Goal: Transaction & Acquisition: Purchase product/service

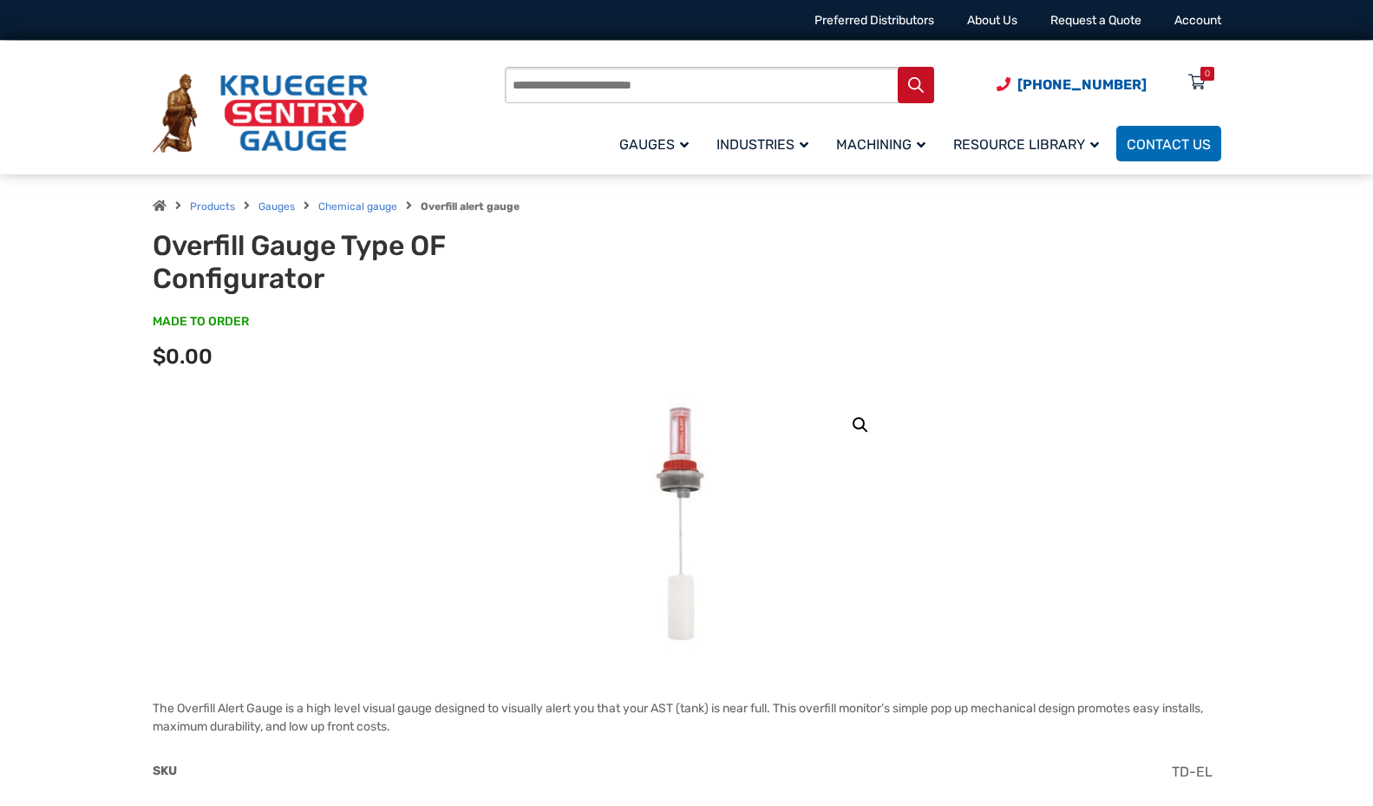
click at [258, 107] on img at bounding box center [260, 114] width 215 height 80
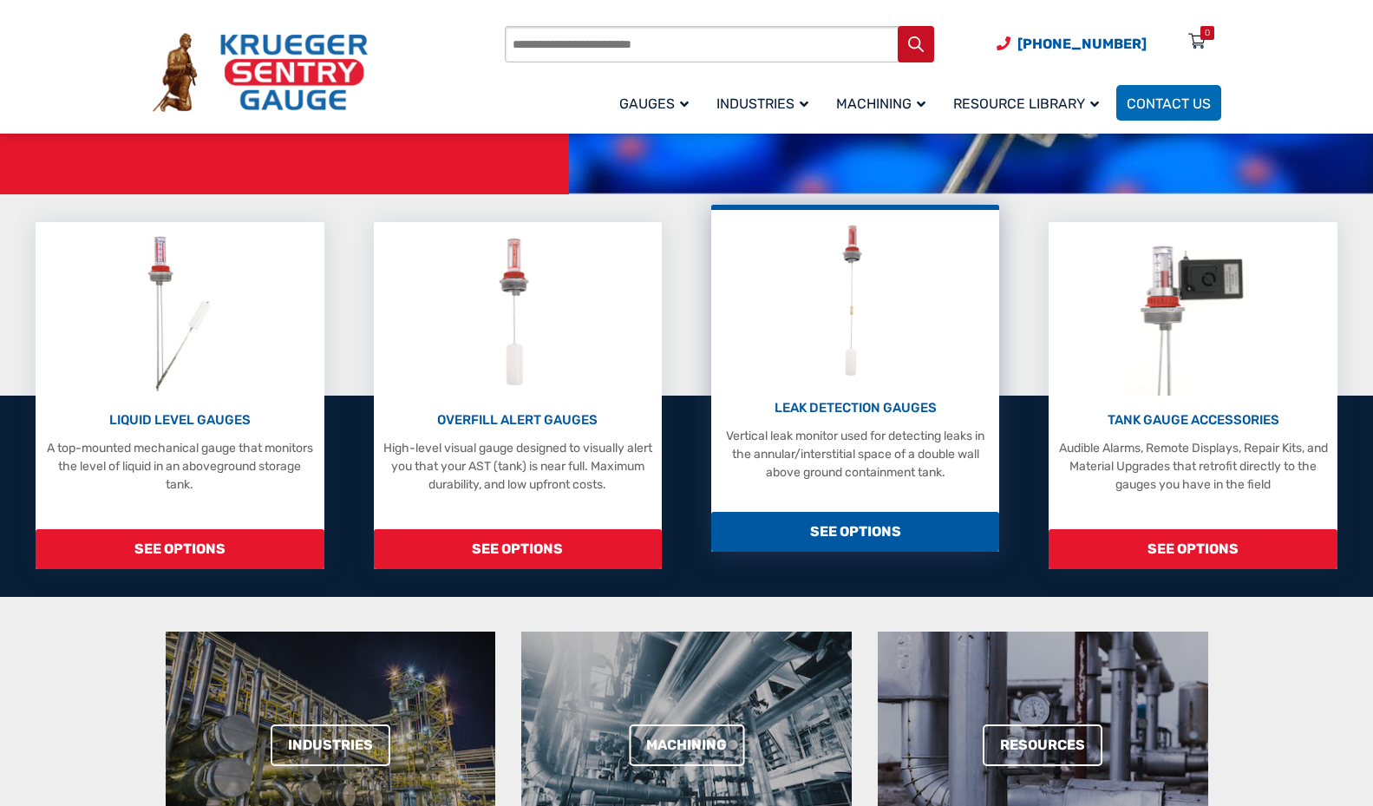
scroll to position [434, 0]
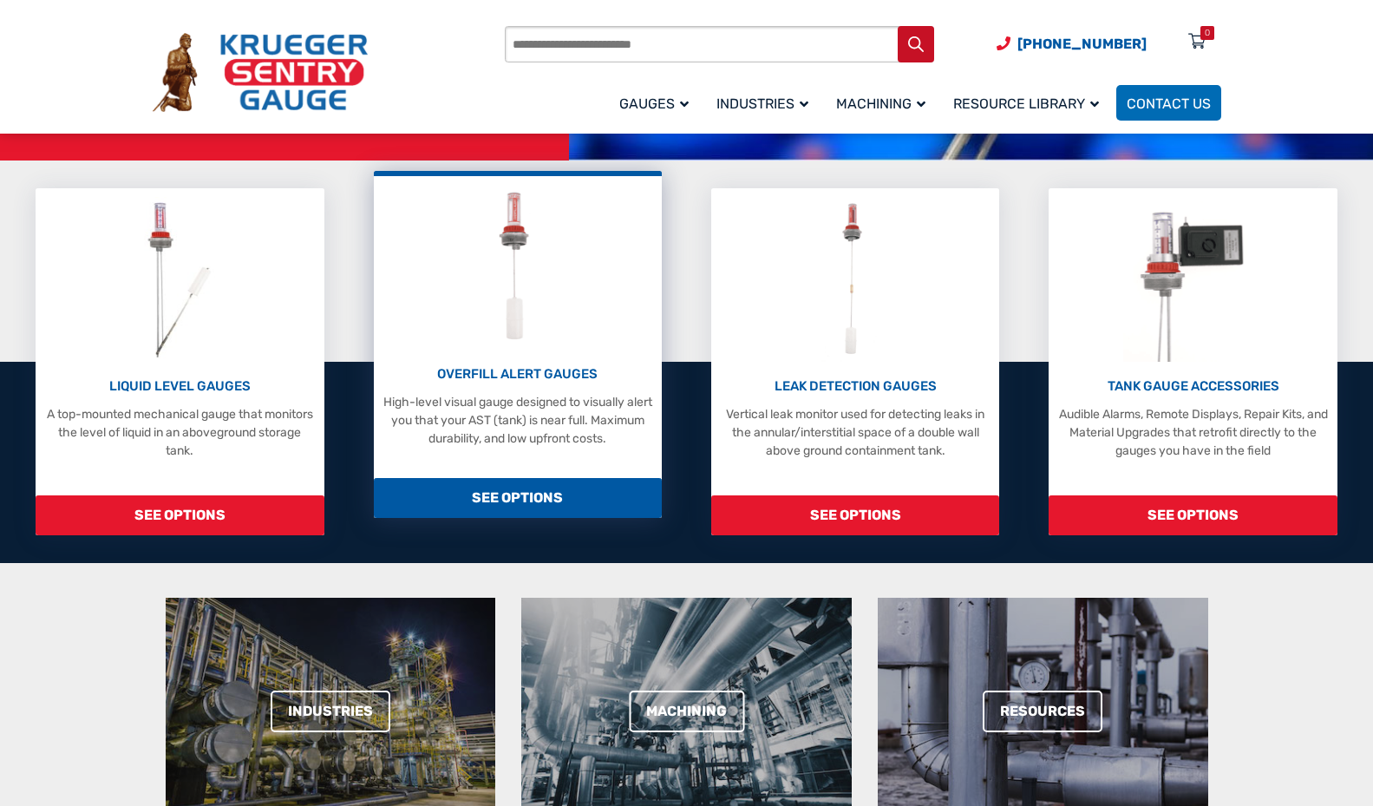
click at [494, 382] on p "OVERFILL ALERT GAUGES" at bounding box center [518, 374] width 271 height 20
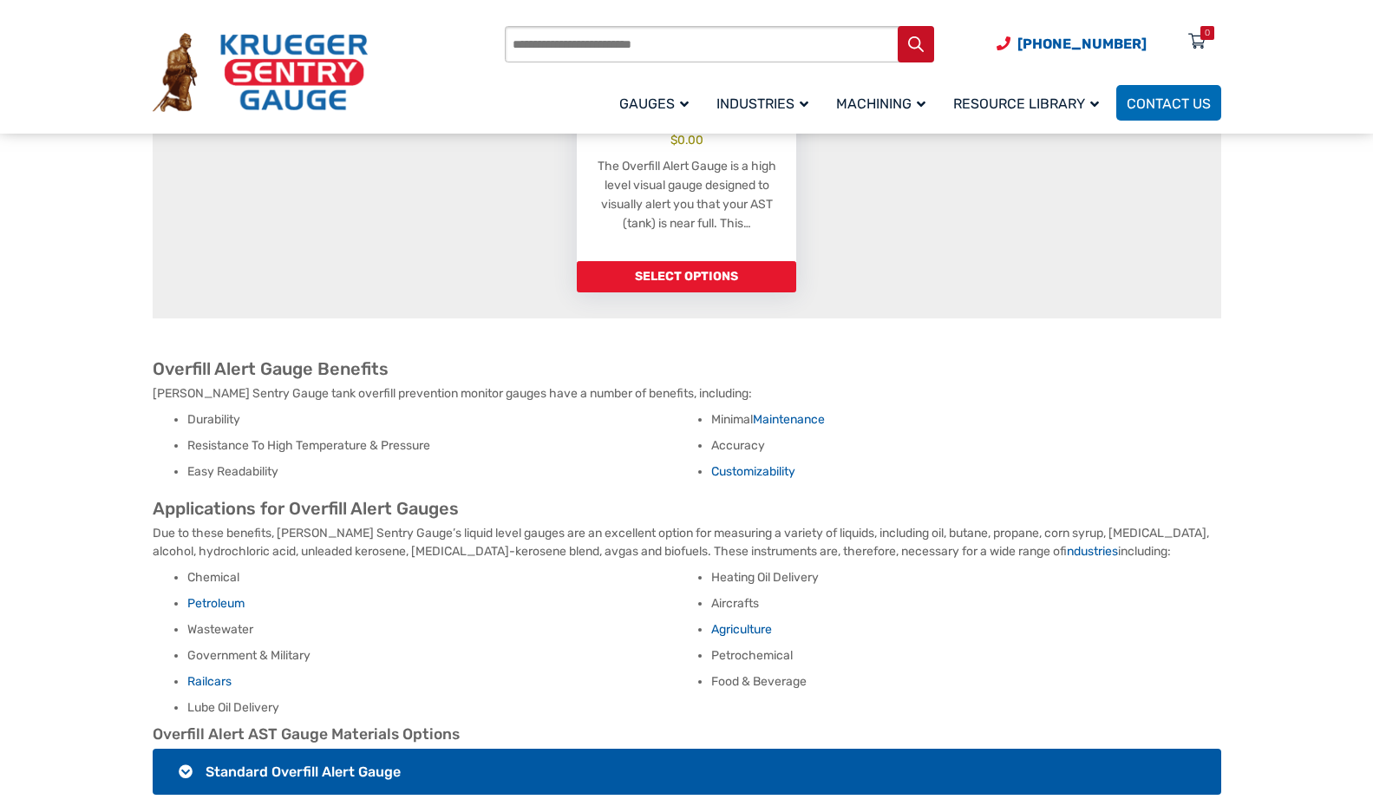
scroll to position [723, 0]
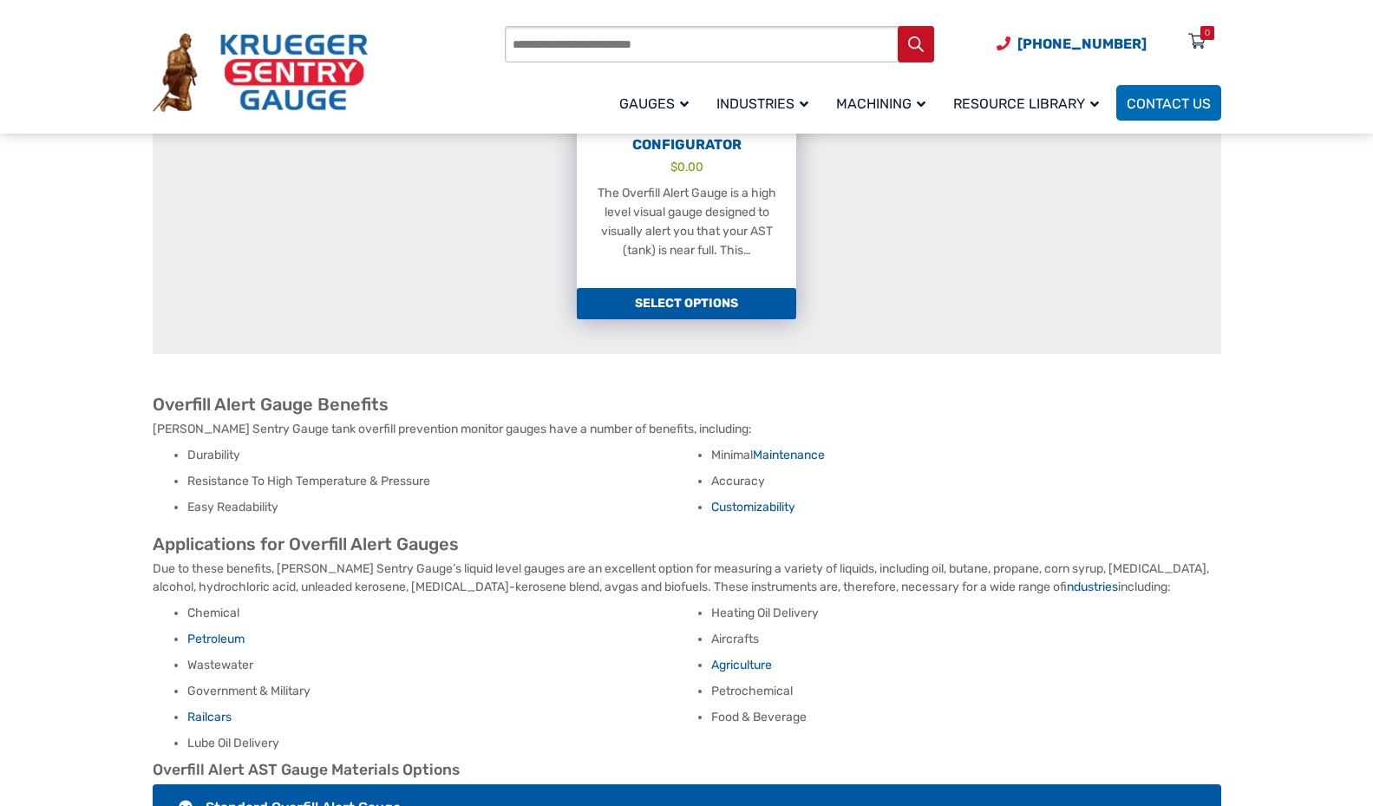
click at [663, 289] on link "Select options" at bounding box center [686, 303] width 219 height 31
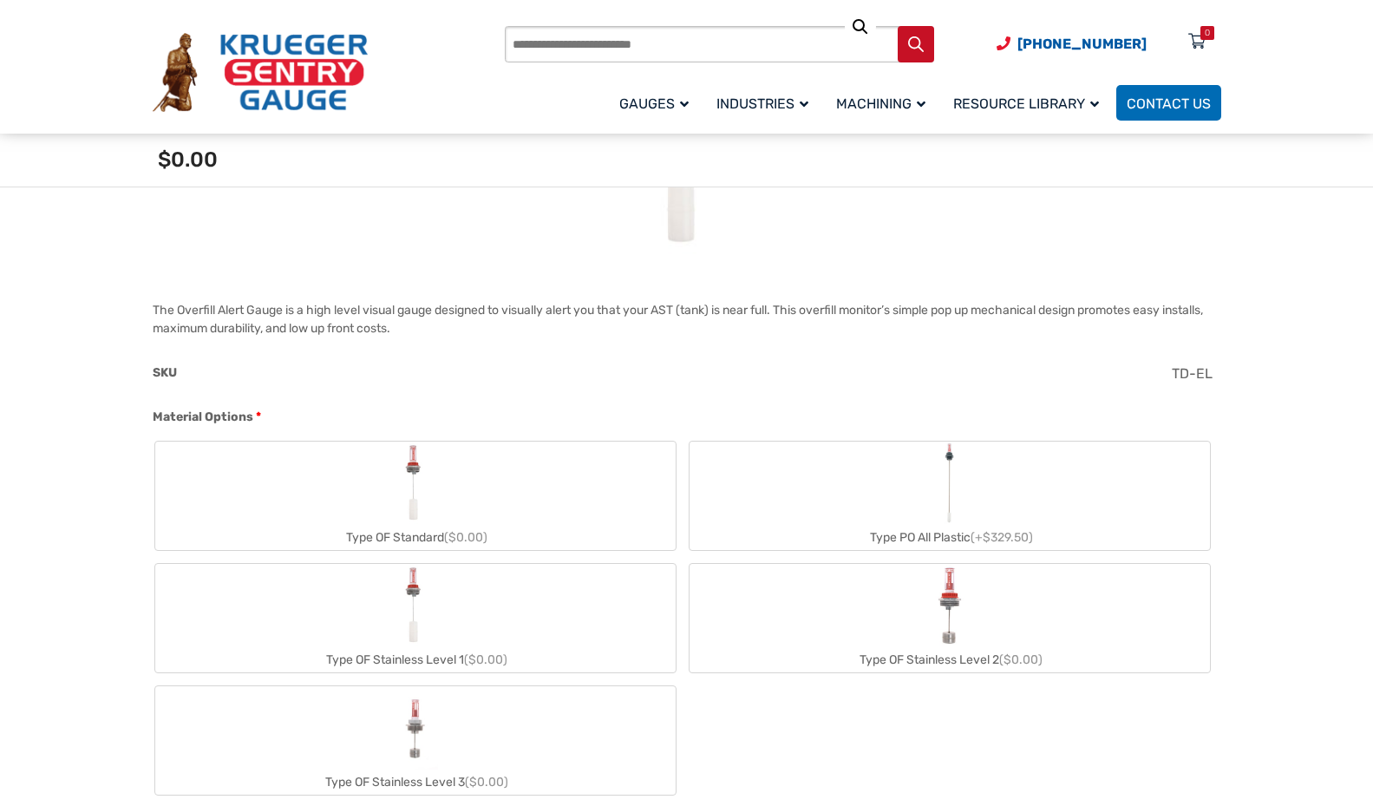
scroll to position [579, 0]
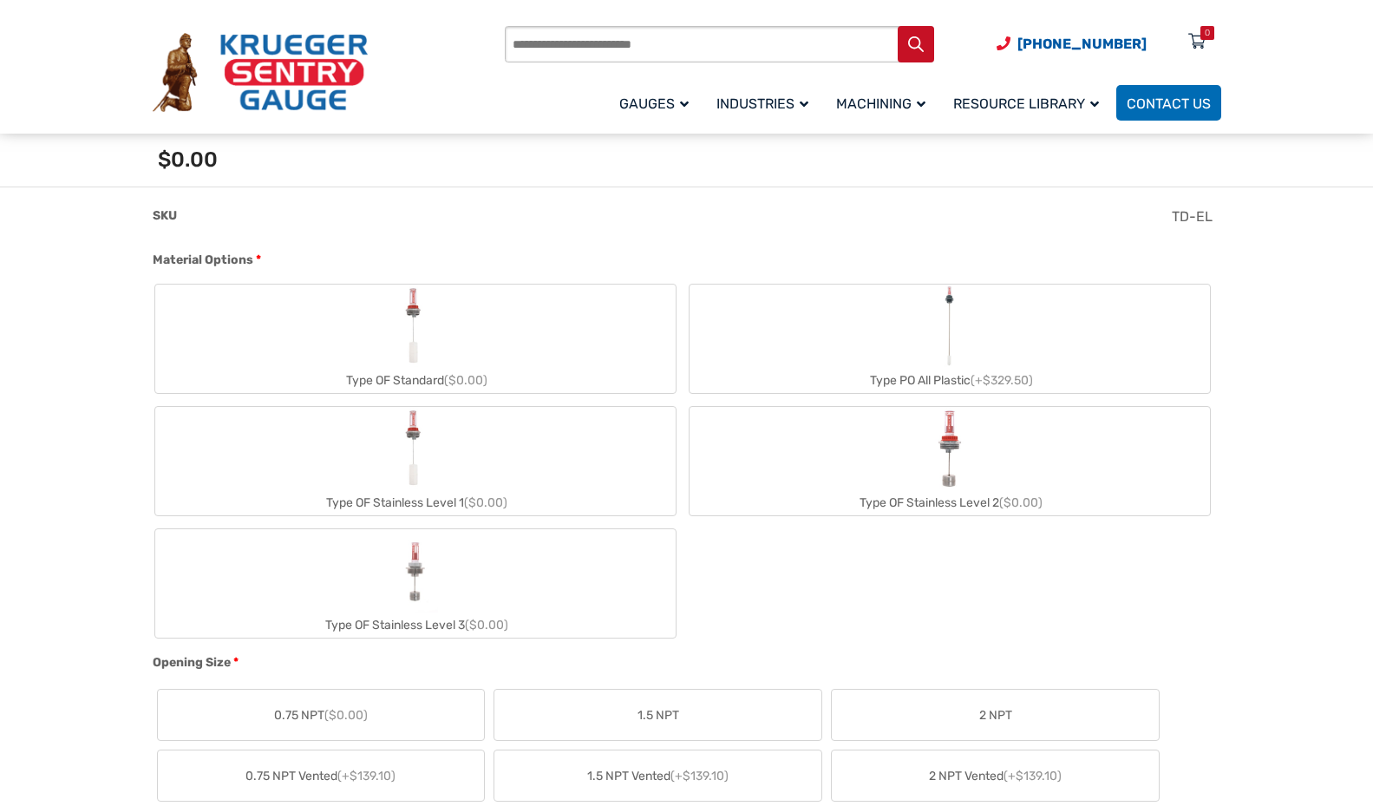
click at [867, 343] on label "Type PO All Plastic (+$329.50)" at bounding box center [950, 339] width 520 height 108
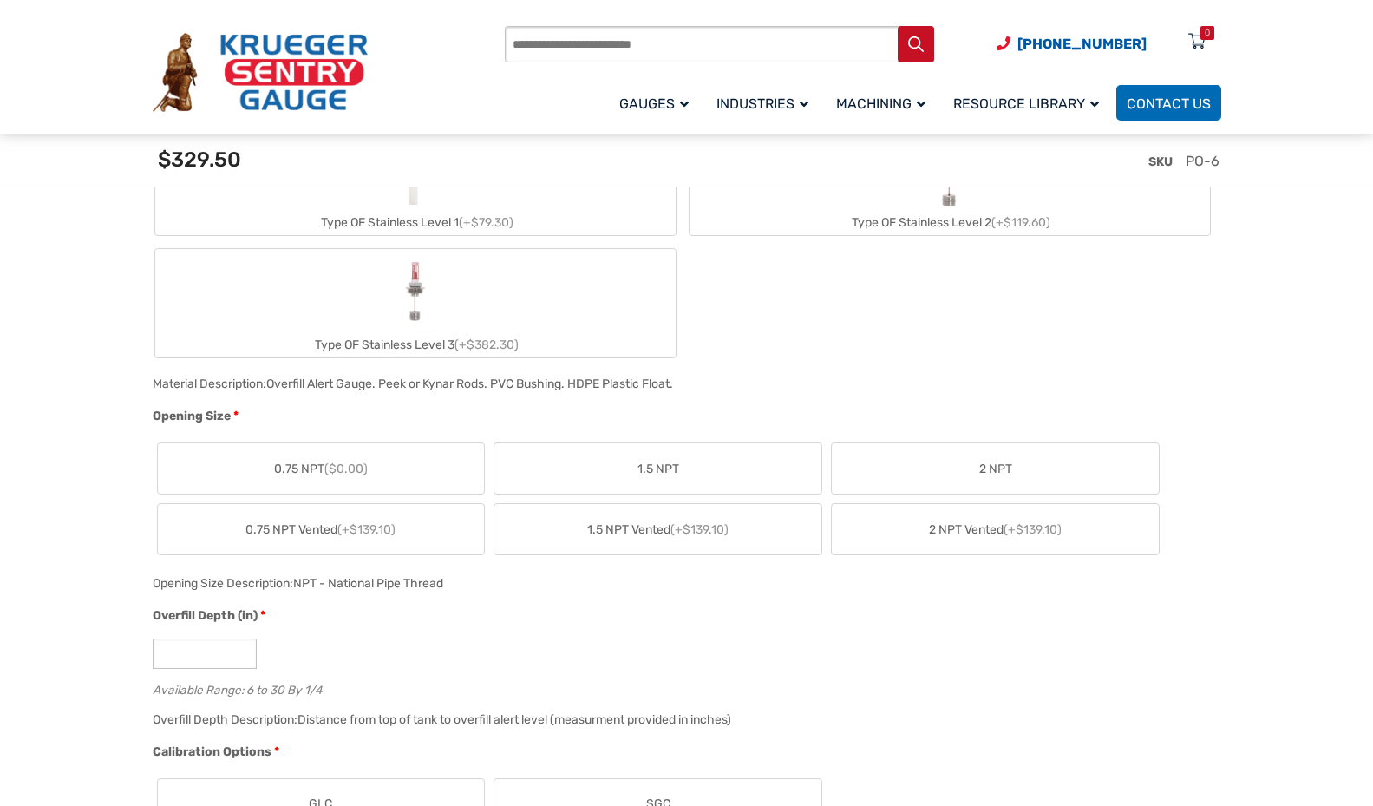
scroll to position [1012, 0]
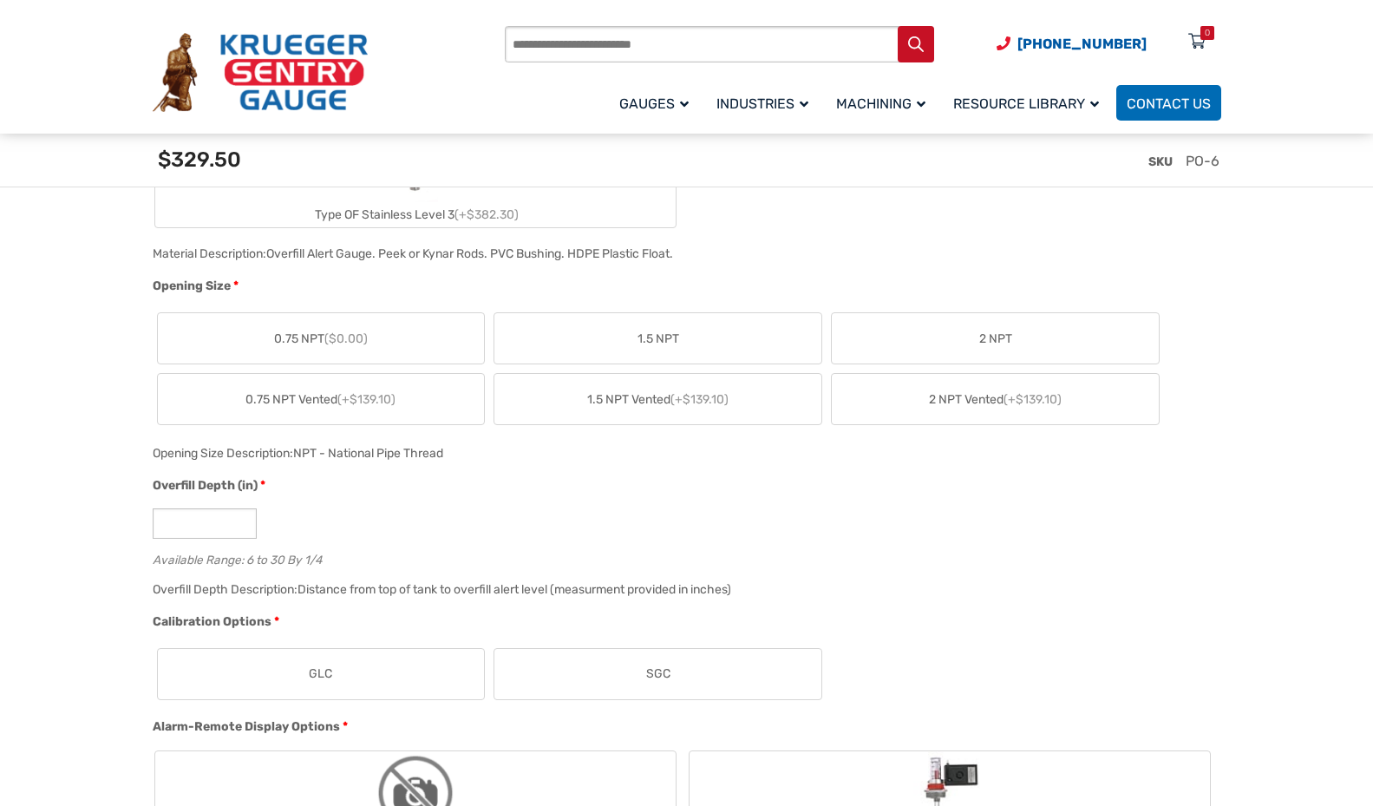
click at [646, 395] on span "1.5 NPT Vented (+$139.10)" at bounding box center [657, 399] width 141 height 18
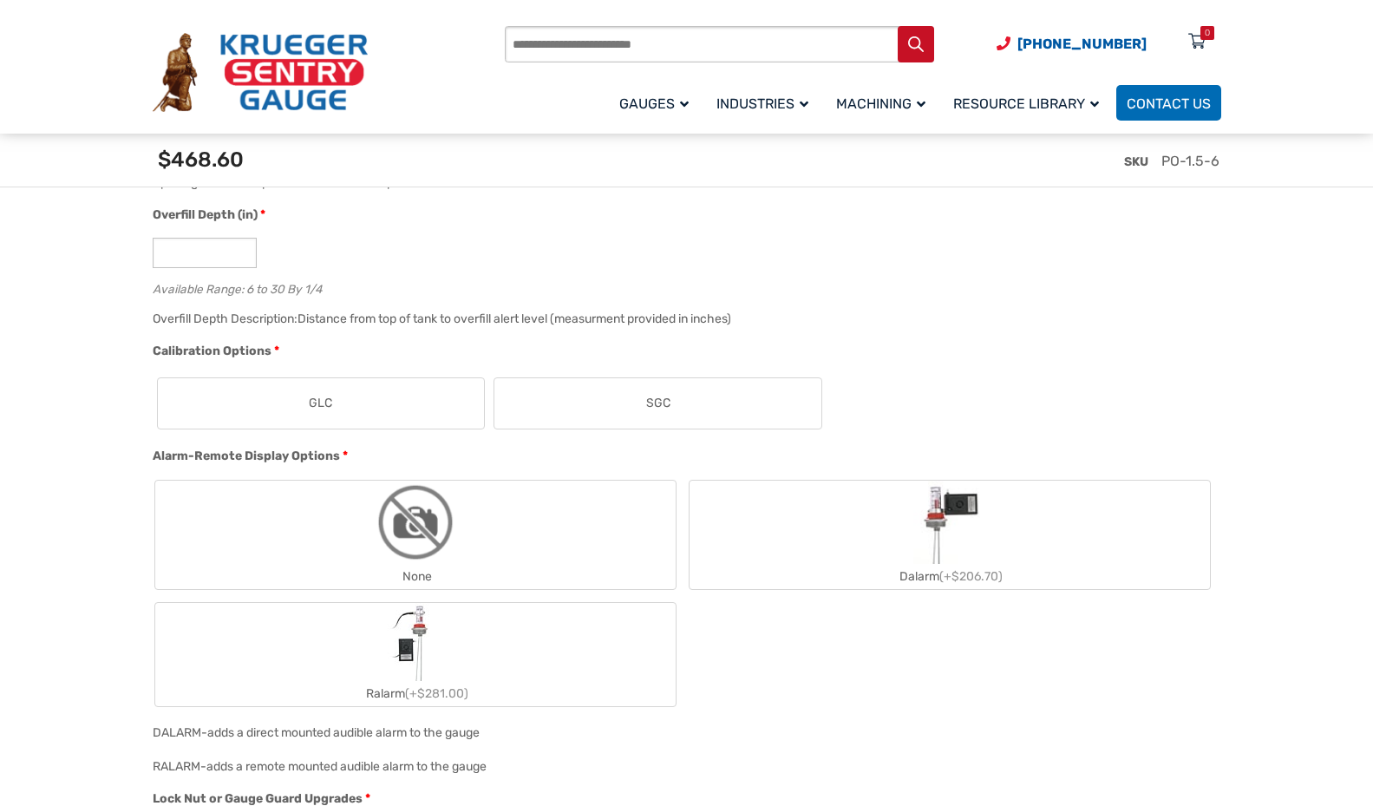
scroll to position [1301, 0]
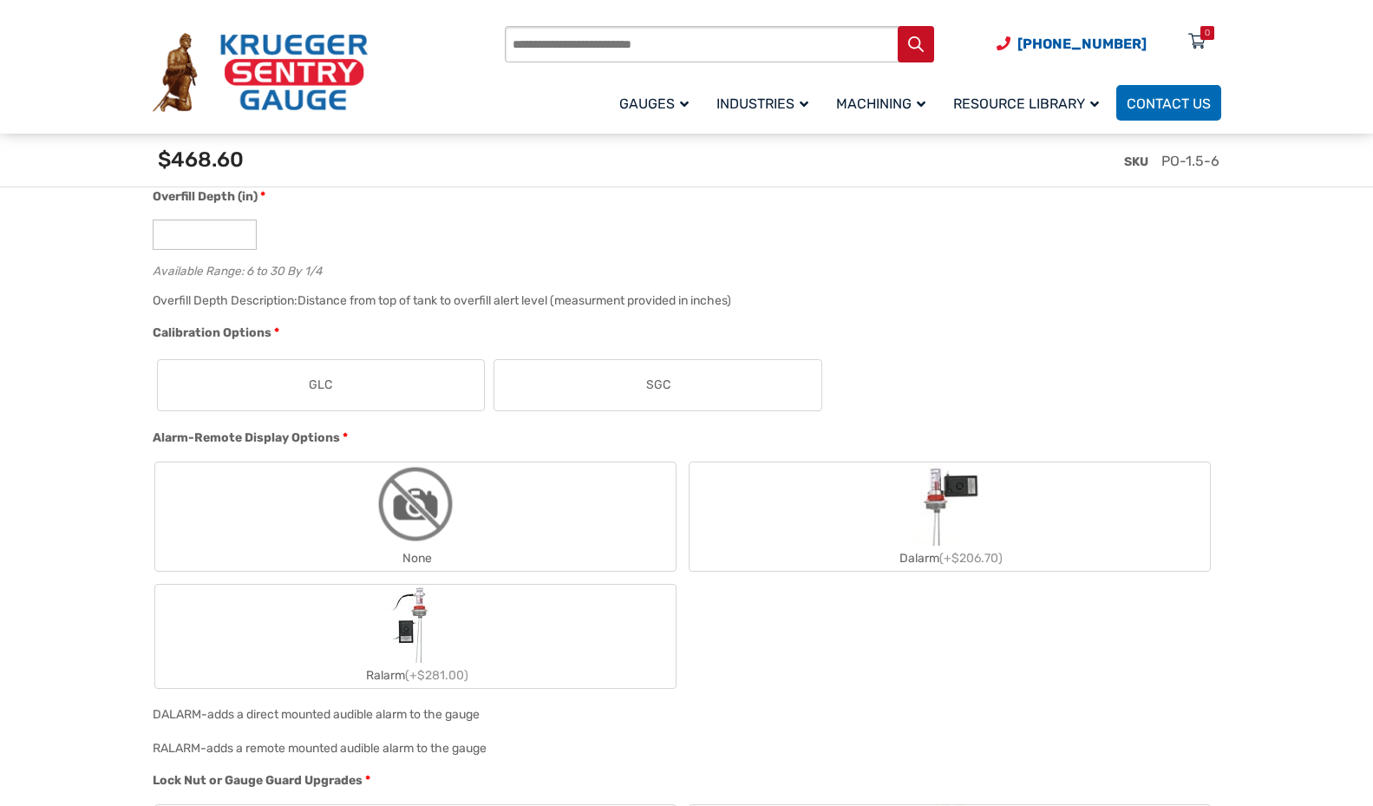
click at [663, 385] on span "SGC" at bounding box center [658, 385] width 24 height 18
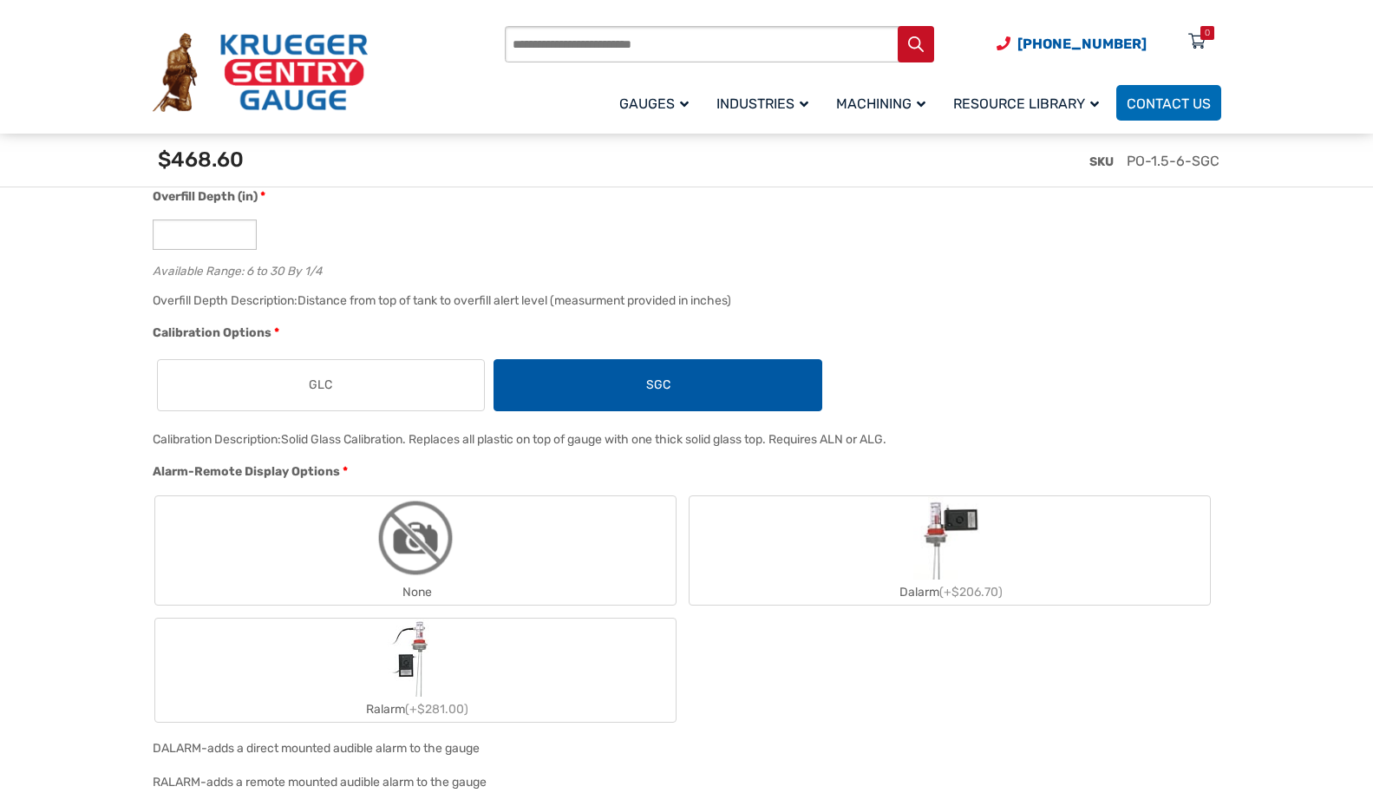
click at [544, 653] on label "Ralarm (+$281.00)" at bounding box center [415, 669] width 520 height 103
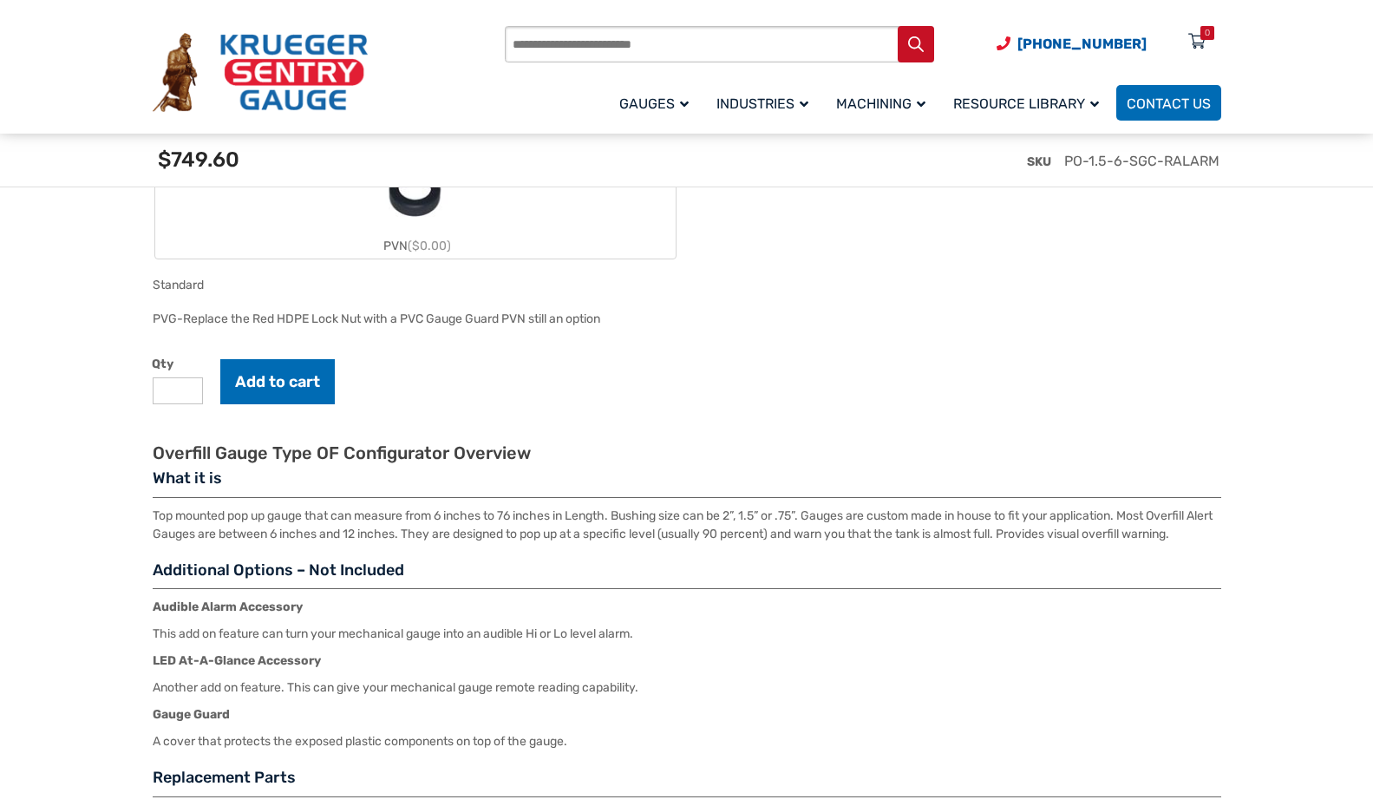
scroll to position [2024, 0]
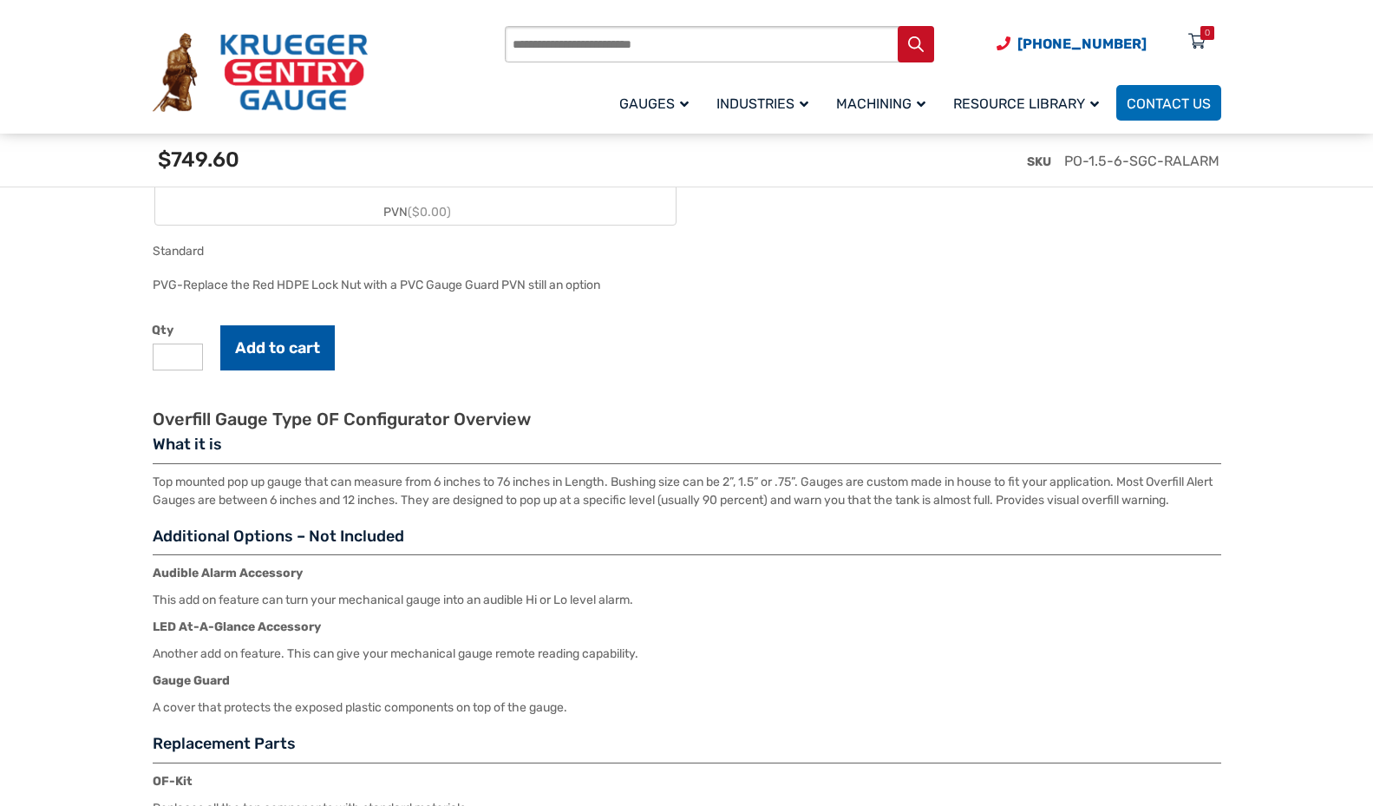
click at [293, 356] on button "Add to cart" at bounding box center [277, 347] width 114 height 45
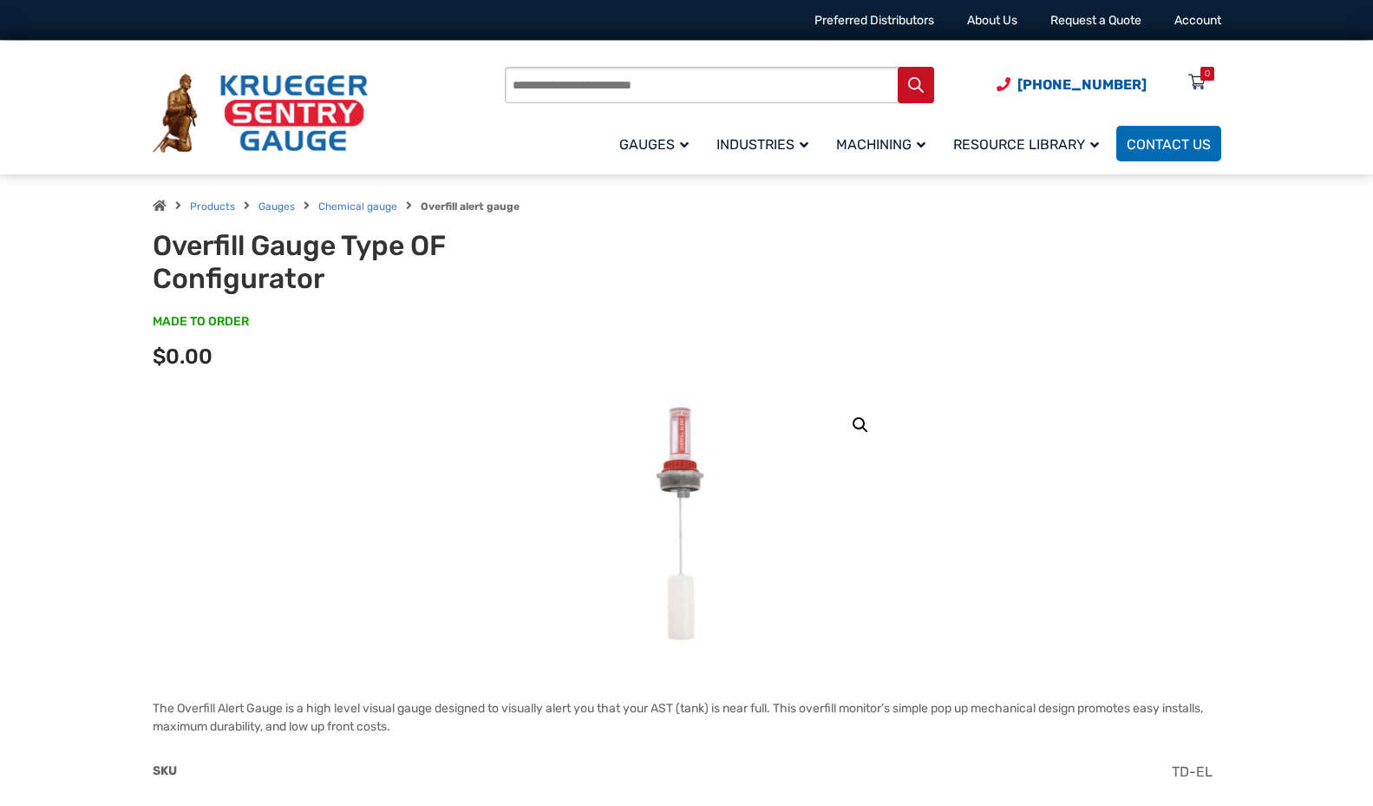
click at [232, 88] on img at bounding box center [260, 114] width 215 height 80
